Goal: Task Accomplishment & Management: Use online tool/utility

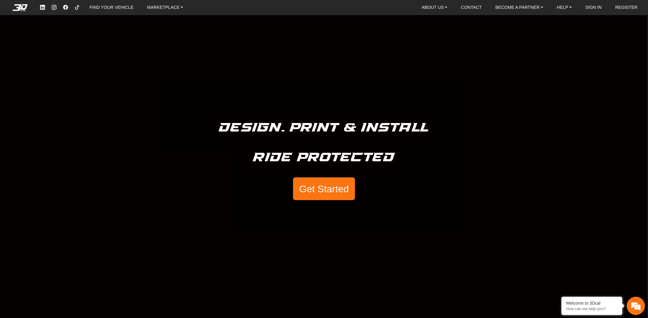
click at [311, 191] on button "Get Started" at bounding box center [324, 188] width 62 height 23
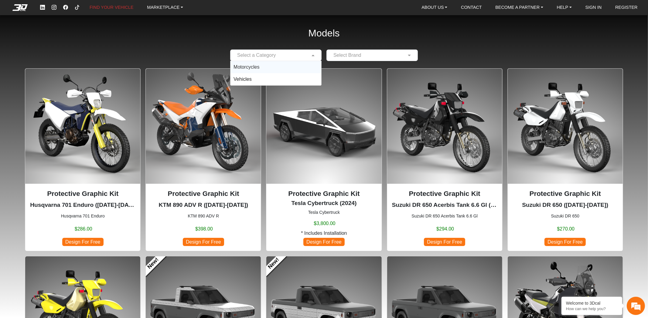
click at [297, 53] on input "text" at bounding box center [269, 55] width 73 height 7
click at [250, 64] on span "Motorcycles" at bounding box center [246, 66] width 26 height 5
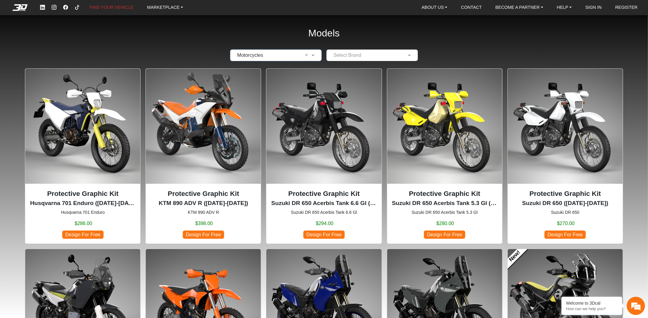
click at [354, 56] on input "text" at bounding box center [366, 55] width 73 height 7
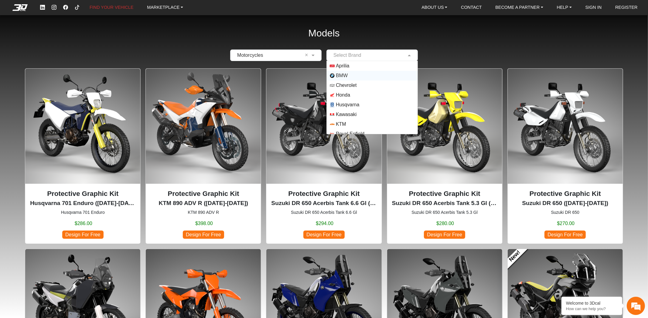
click at [345, 76] on span "BMW" at bounding box center [342, 75] width 12 height 7
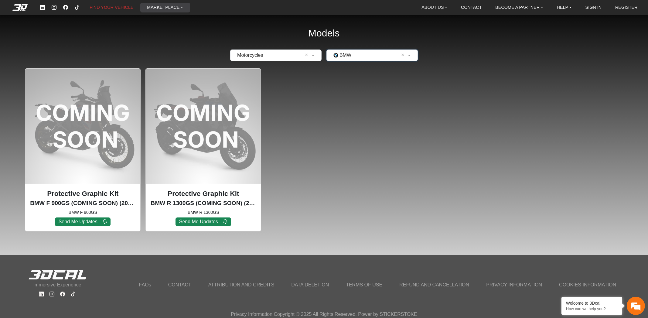
click at [162, 3] on link "MARKETPLACE" at bounding box center [165, 8] width 41 height 10
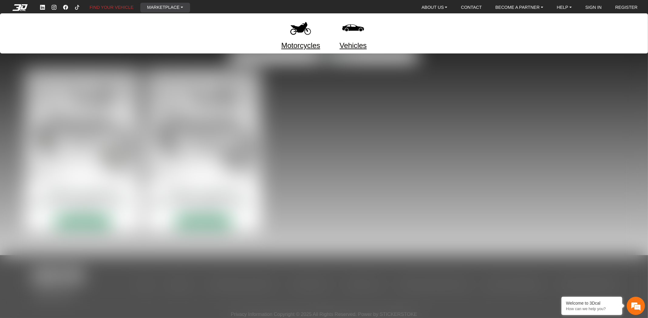
click at [162, 3] on link "MARKETPLACE" at bounding box center [165, 8] width 41 height 10
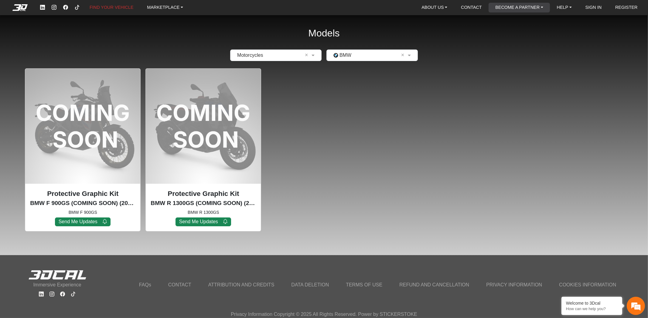
click at [545, 9] on link "BECOME A PARTNER" at bounding box center [519, 8] width 53 height 10
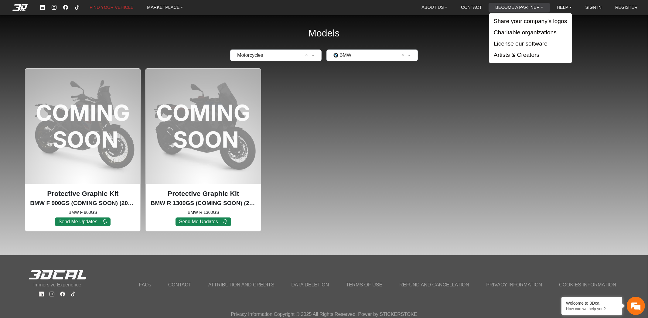
click at [542, 9] on link "BECOME A PARTNER" at bounding box center [519, 8] width 53 height 10
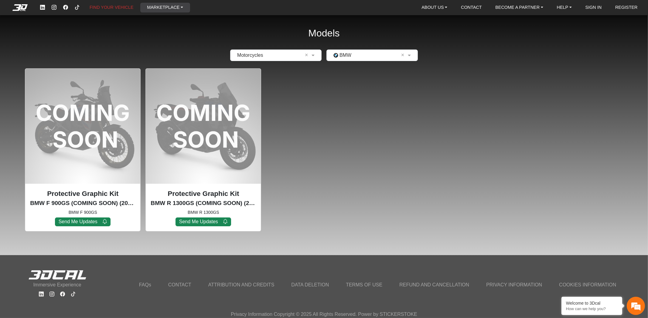
click at [158, 7] on link "MARKETPLACE" at bounding box center [165, 8] width 41 height 10
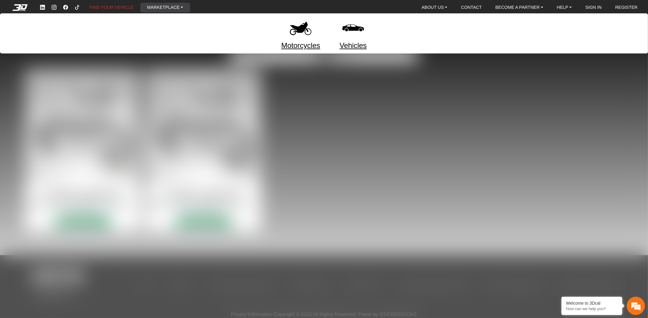
click at [302, 32] on img at bounding box center [301, 28] width 26 height 26
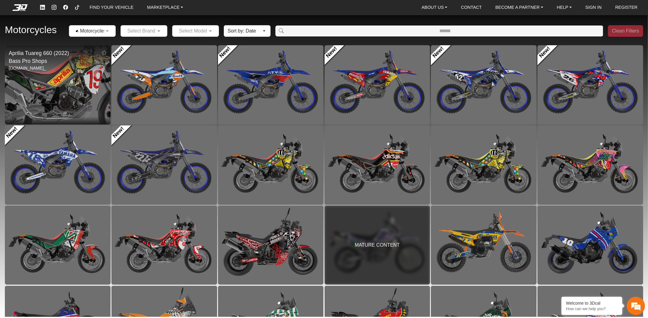
click at [84, 87] on img at bounding box center [57, 84] width 211 height 158
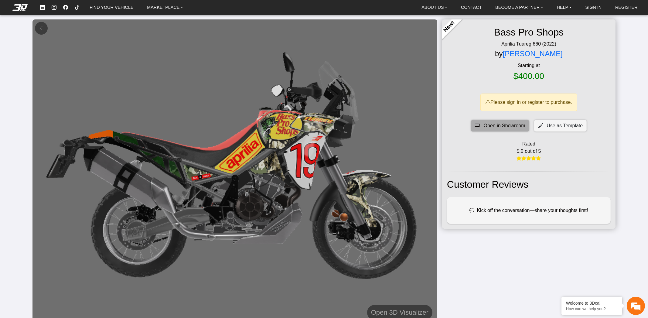
click at [514, 125] on span "Open in Showroom" at bounding box center [505, 125] width 42 height 7
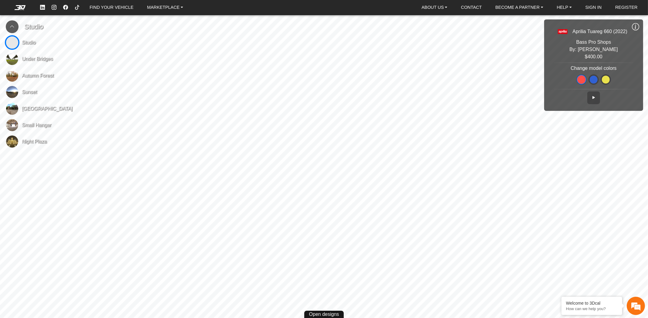
click at [32, 60] on span "Under Bridges" at bounding box center [37, 58] width 31 height 7
click at [591, 83] on button at bounding box center [593, 79] width 10 height 10
click at [609, 80] on span at bounding box center [606, 80] width 8 height 8
click at [596, 94] on button at bounding box center [593, 97] width 13 height 13
click at [595, 96] on icon at bounding box center [593, 97] width 5 height 5
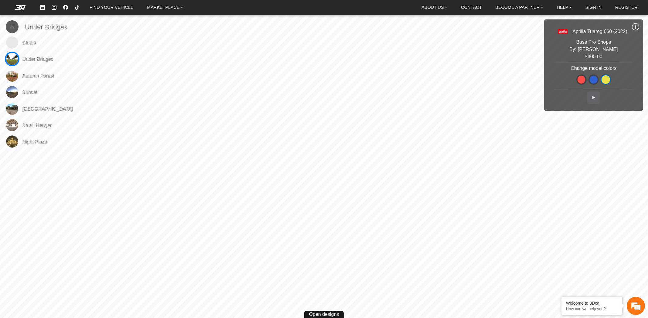
click at [592, 77] on span at bounding box center [594, 80] width 8 height 8
click at [20, 8] on em at bounding box center [20, 7] width 24 height 5
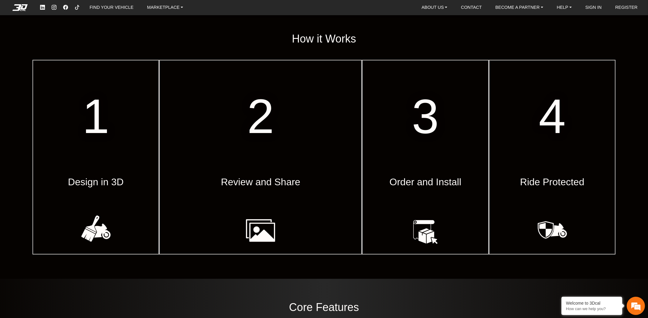
scroll to position [303, 0]
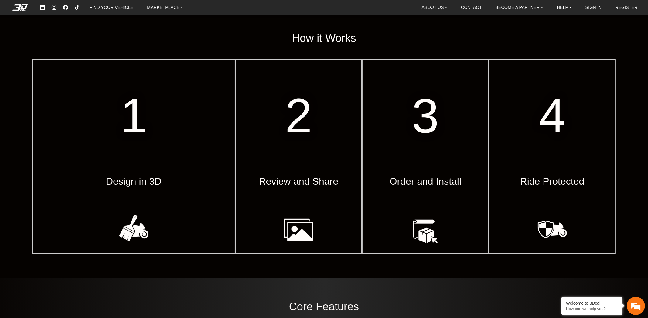
click at [111, 174] on span "Design in 3D" at bounding box center [134, 181] width 56 height 15
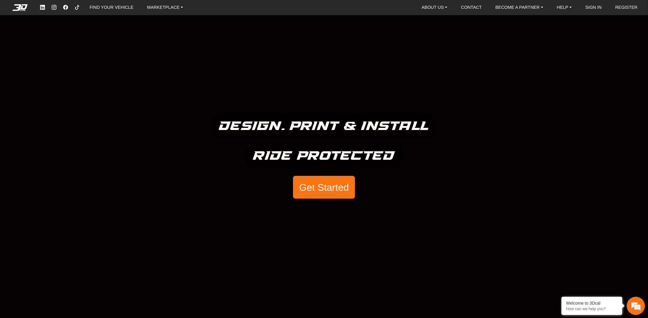
scroll to position [0, 0]
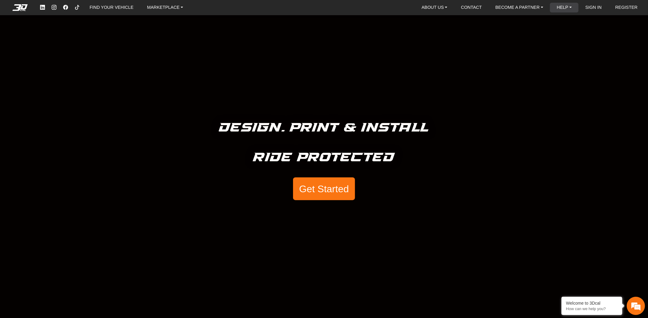
click at [569, 6] on link "HELP" at bounding box center [564, 8] width 20 height 10
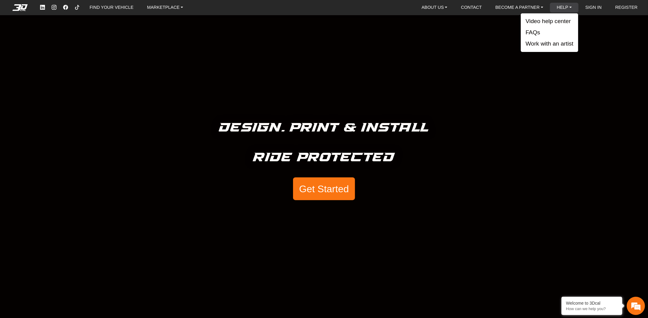
click at [569, 6] on link "HELP" at bounding box center [564, 8] width 20 height 10
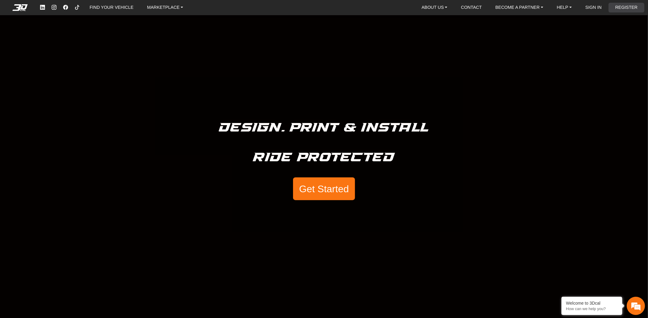
click at [619, 10] on link "REGISTER" at bounding box center [626, 8] width 27 height 10
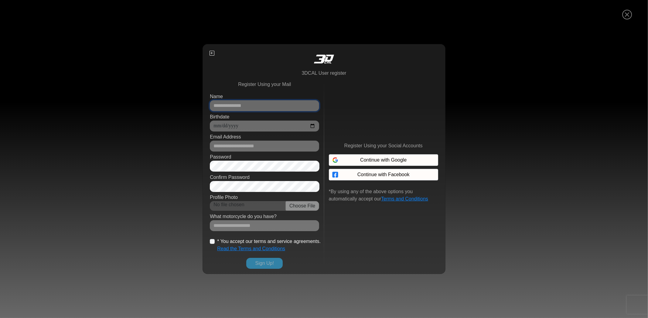
click at [267, 106] on input "Name" at bounding box center [264, 105] width 109 height 11
type input "**********"
click at [254, 125] on input "Birthdate" at bounding box center [264, 126] width 109 height 11
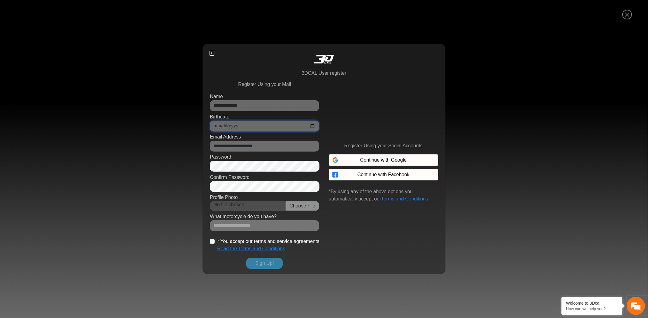
type input "**********"
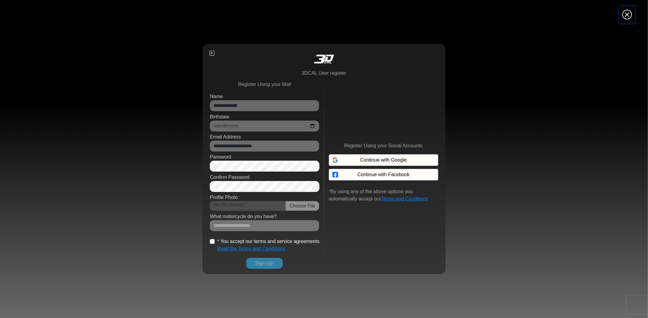
click at [630, 12] on icon "Close" at bounding box center [627, 14] width 10 height 11
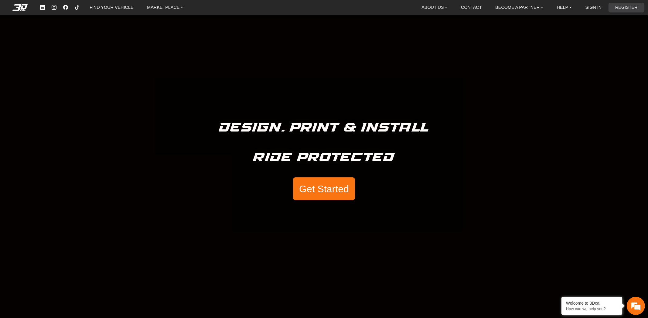
click at [618, 7] on link "REGISTER" at bounding box center [626, 8] width 27 height 10
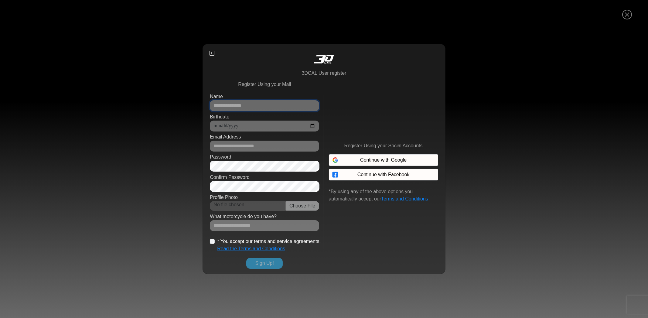
click at [277, 109] on input "Name" at bounding box center [264, 105] width 109 height 11
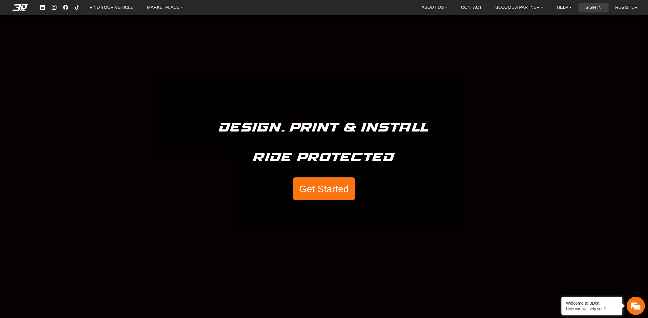
click at [600, 8] on link "SIGN IN" at bounding box center [593, 8] width 21 height 10
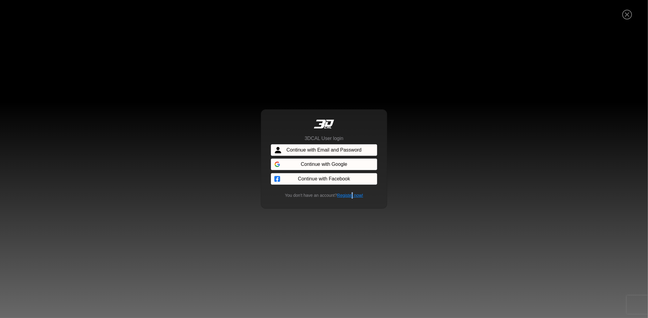
click at [351, 193] on link "Register now!" at bounding box center [350, 195] width 26 height 5
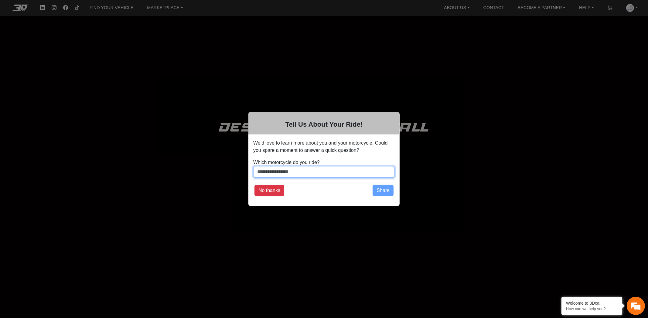
click at [288, 171] on input "Which motorcycle do you ride?" at bounding box center [323, 172] width 141 height 12
click at [274, 169] on input "**********" at bounding box center [323, 172] width 141 height 12
type input "**********"
click at [387, 192] on button "Share" at bounding box center [383, 191] width 21 height 12
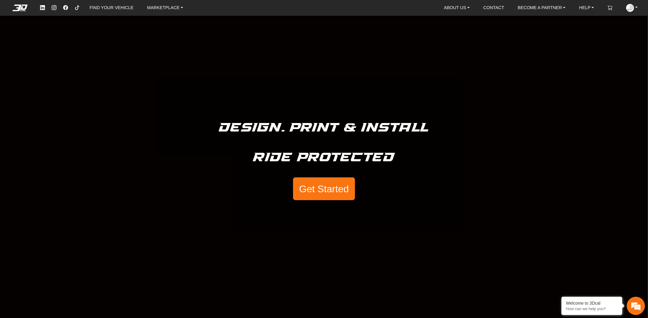
click at [316, 189] on button "Get Started" at bounding box center [324, 188] width 62 height 23
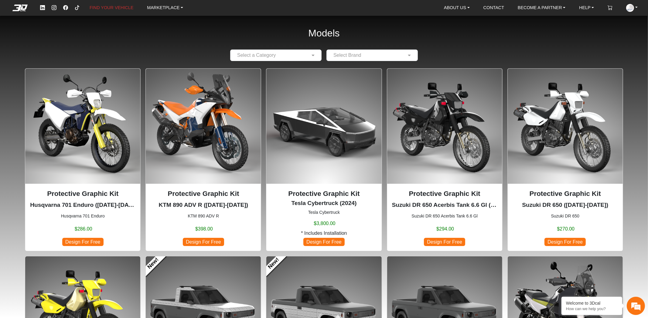
click at [306, 56] on div at bounding box center [275, 55] width 91 height 8
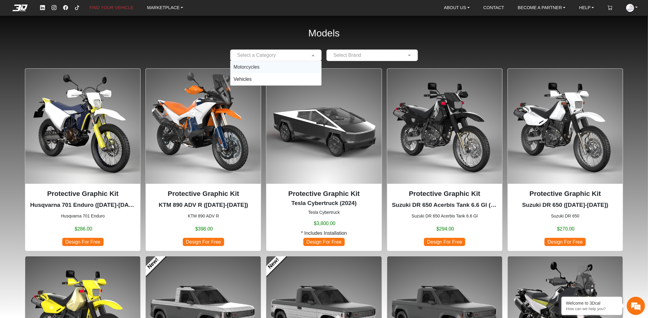
click at [294, 70] on div "Motorcycles" at bounding box center [275, 67] width 91 height 12
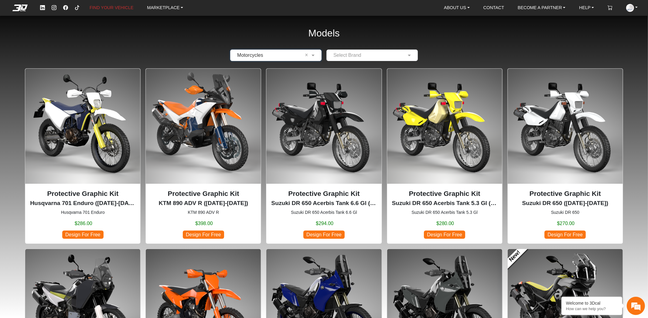
click at [358, 54] on input "text" at bounding box center [366, 55] width 73 height 7
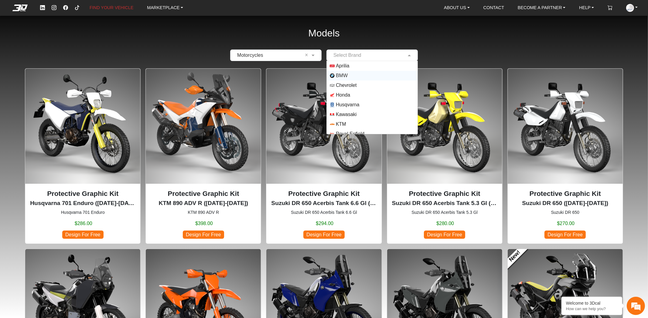
click at [341, 71] on div "BMW" at bounding box center [372, 76] width 91 height 10
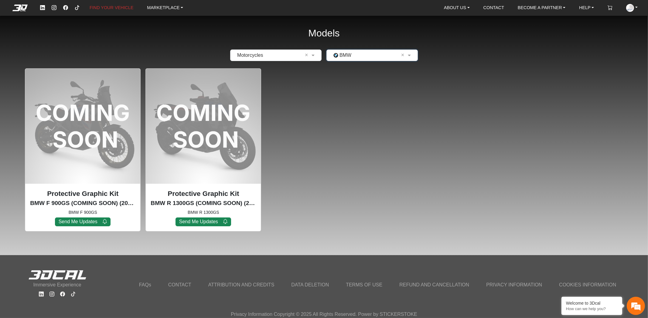
click at [350, 55] on input "text" at bounding box center [366, 55] width 73 height 7
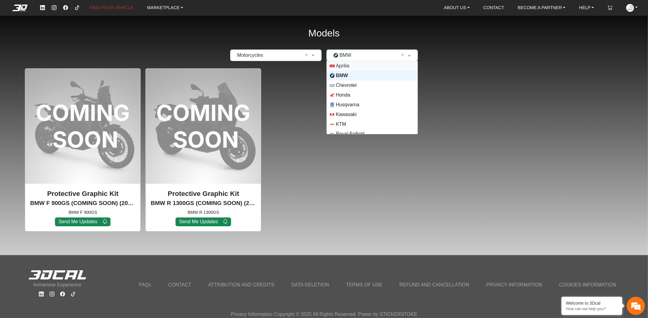
click at [348, 66] on span "Aprilia" at bounding box center [342, 65] width 13 height 7
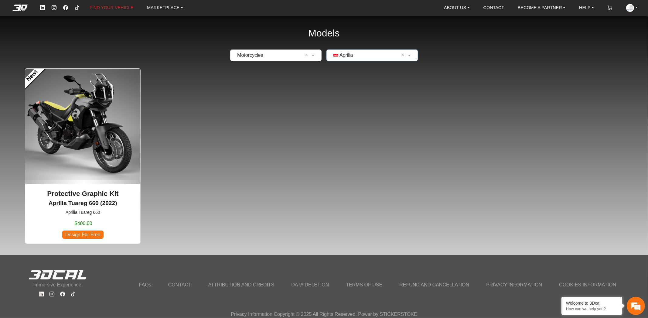
click at [107, 120] on img at bounding box center [82, 126] width 115 height 115
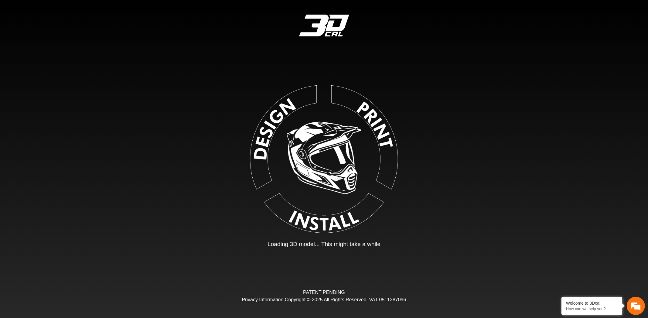
type input "*"
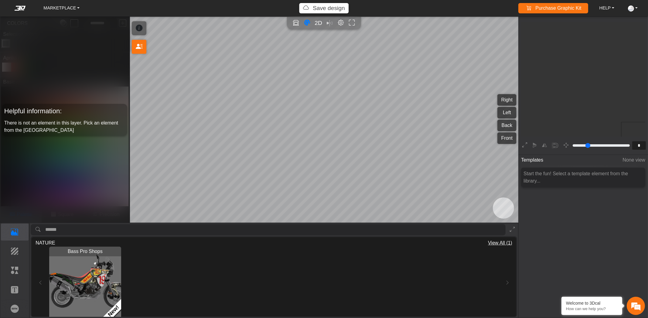
scroll to position [92, 87]
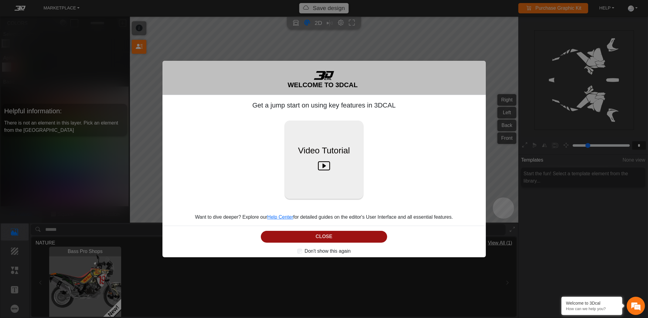
click at [328, 233] on button "CLOSE" at bounding box center [324, 237] width 126 height 12
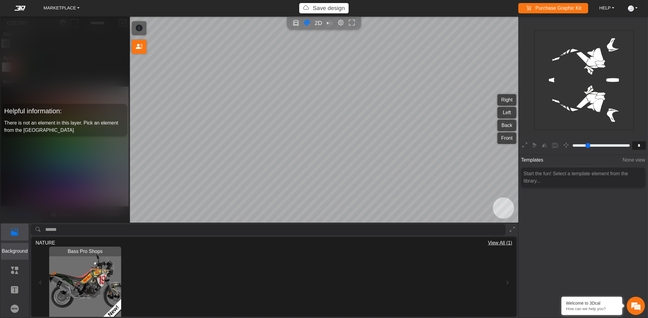
click at [20, 255] on button "Background" at bounding box center [15, 251] width 28 height 17
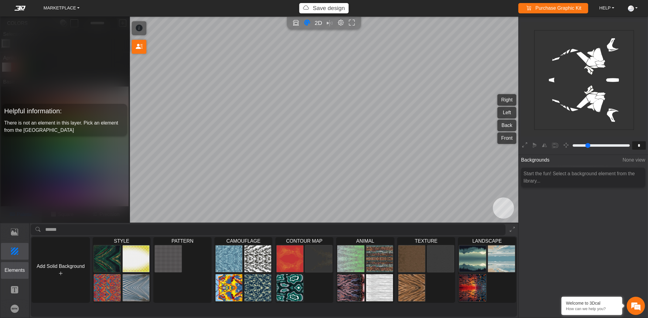
click at [17, 271] on p "Elements" at bounding box center [14, 270] width 27 height 7
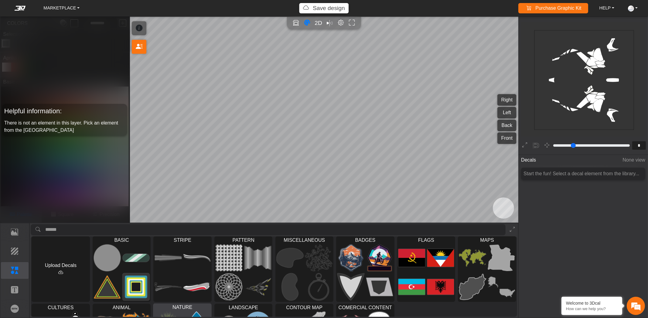
scroll to position [0, 0]
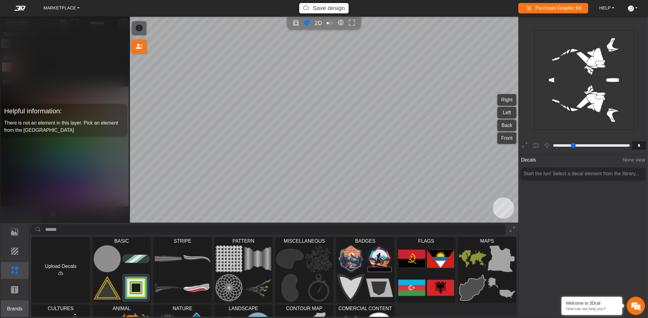
click at [14, 306] on p "Brands" at bounding box center [14, 308] width 27 height 7
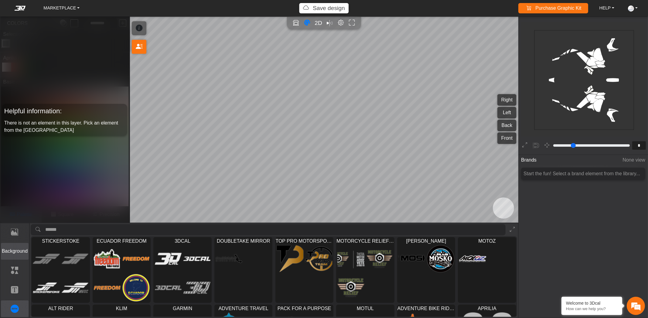
click at [11, 255] on button "Background" at bounding box center [15, 251] width 28 height 17
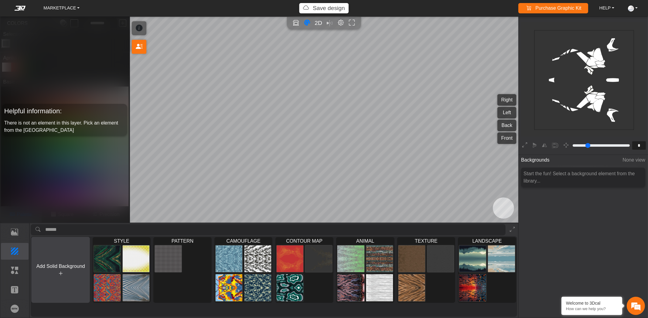
click at [56, 274] on button "Add Solid Background" at bounding box center [60, 270] width 59 height 66
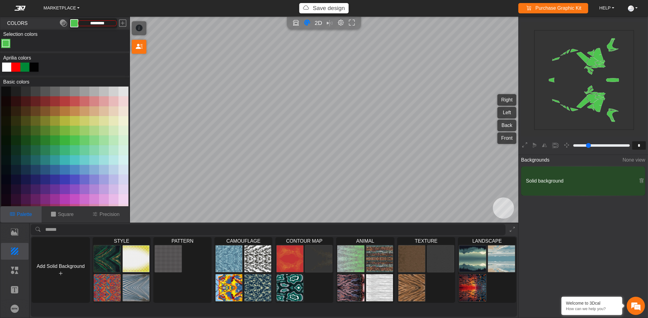
click at [8, 66] on div at bounding box center [6, 67] width 9 height 9
type input "*******"
